Goal: Find specific page/section: Find specific page/section

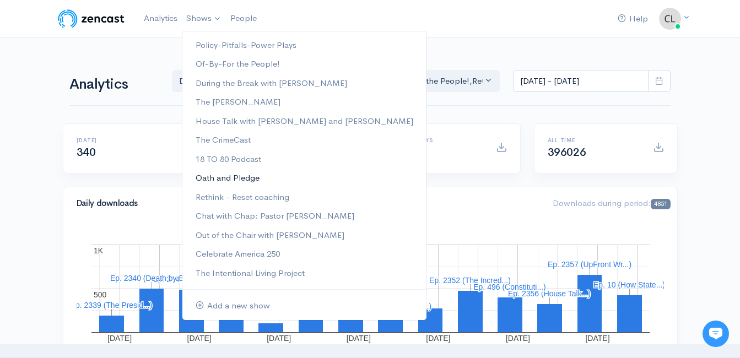
click at [220, 178] on link "Oath and Pledge" at bounding box center [304, 178] width 244 height 19
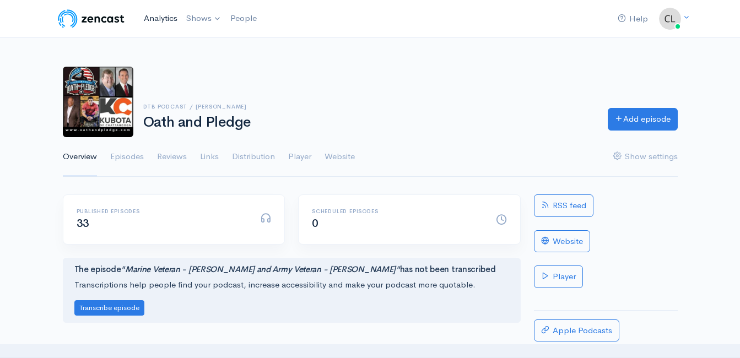
click at [152, 20] on link "Analytics" at bounding box center [160, 19] width 42 height 24
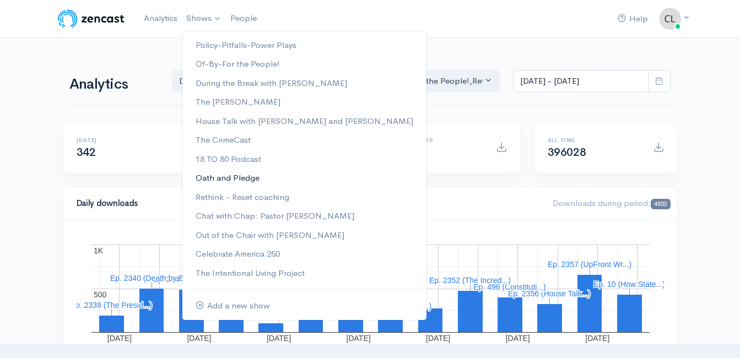
click at [225, 178] on link "Oath and Pledge" at bounding box center [304, 178] width 244 height 19
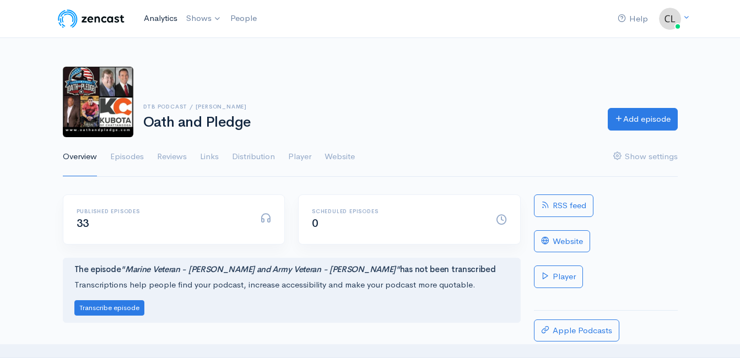
click at [155, 16] on link "Analytics" at bounding box center [160, 19] width 42 height 24
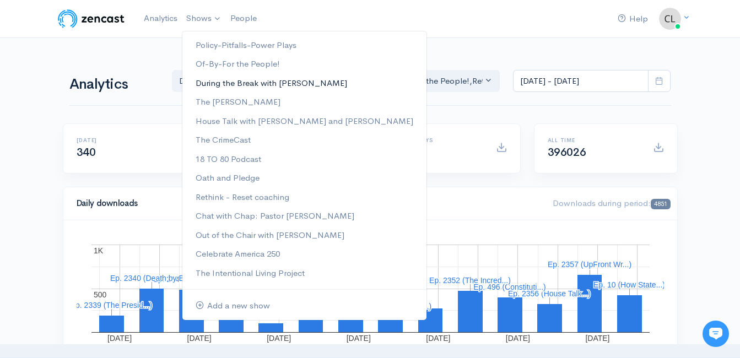
click at [232, 81] on link "During the Break with [PERSON_NAME]" at bounding box center [304, 83] width 244 height 19
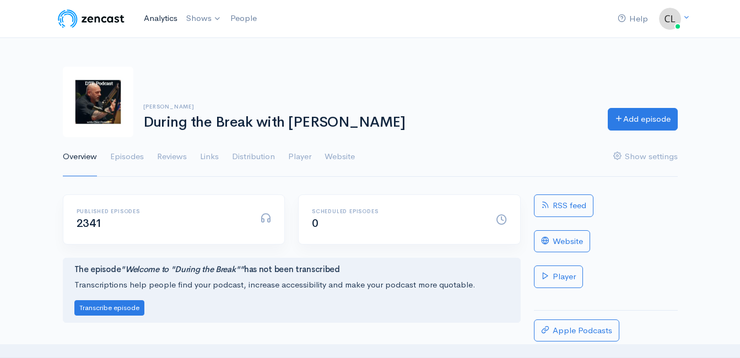
click at [172, 17] on link "Analytics" at bounding box center [160, 19] width 42 height 24
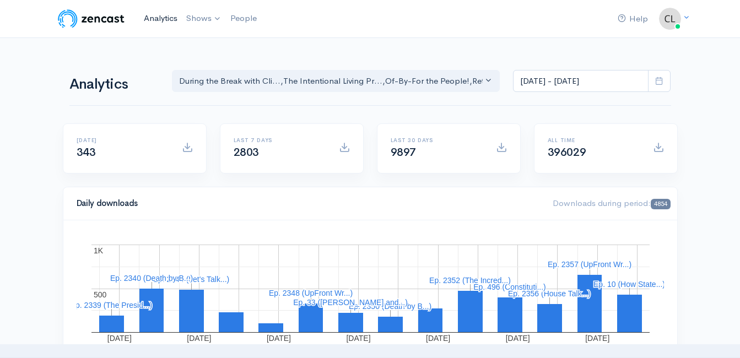
click at [167, 18] on link "Analytics" at bounding box center [160, 19] width 42 height 24
